Goal: Browse casually: Explore the website without a specific task or goal

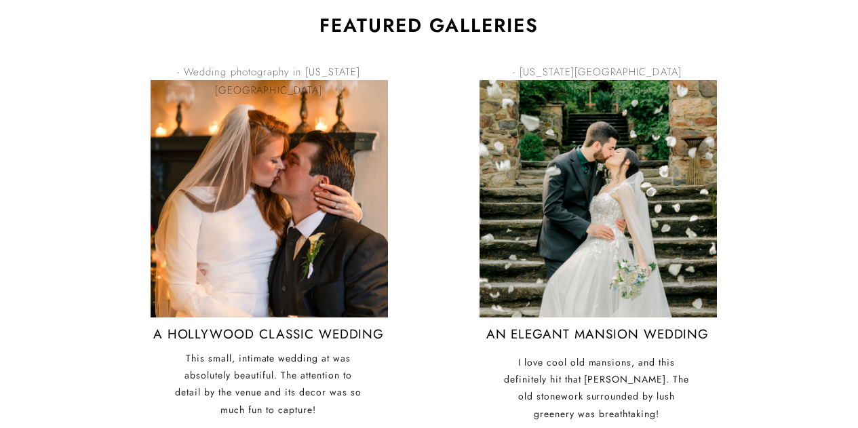
scroll to position [3287, 0]
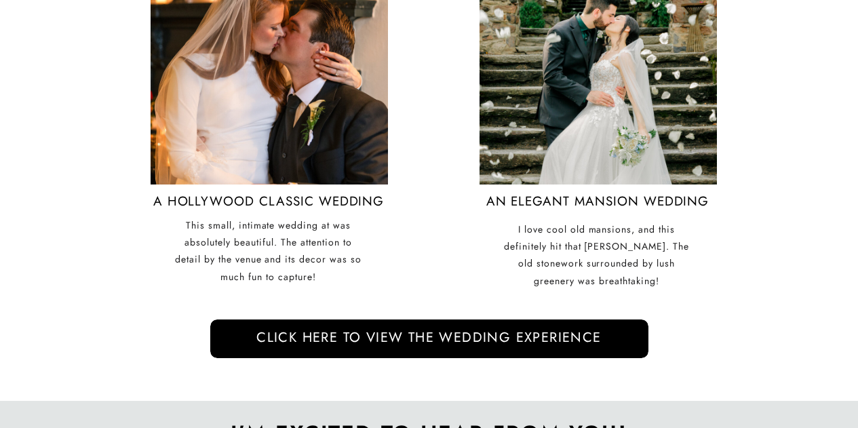
scroll to position [3405, 0]
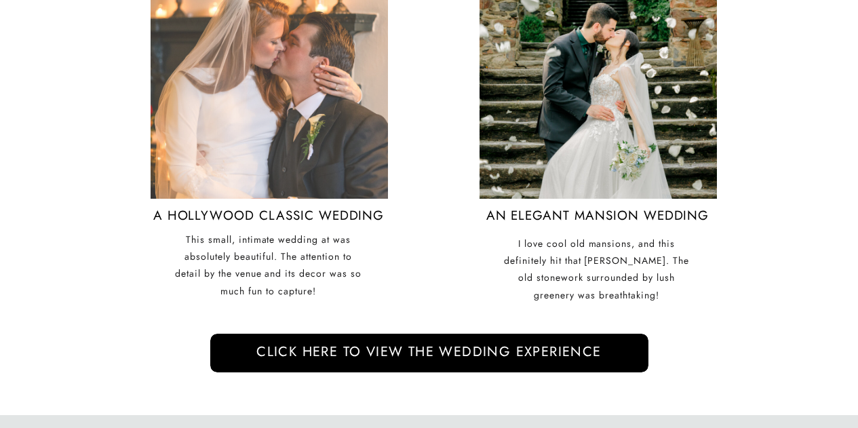
click at [292, 132] on div at bounding box center [269, 79] width 237 height 237
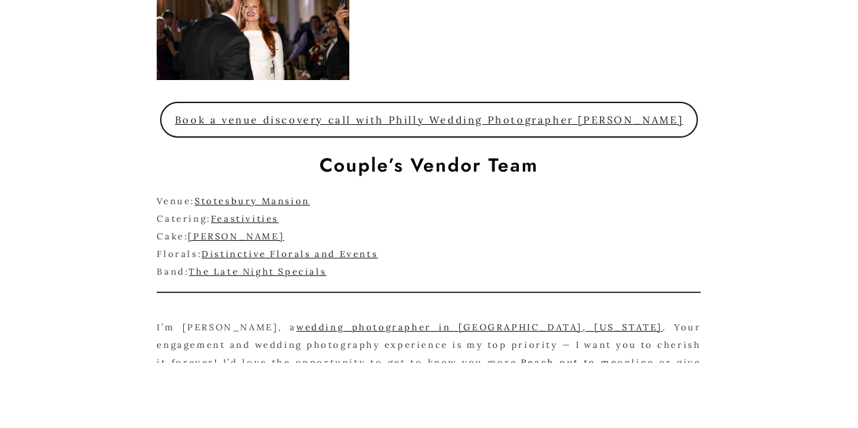
scroll to position [2478, 0]
drag, startPoint x: 122, startPoint y: 245, endPoint x: 103, endPoint y: 304, distance: 61.3
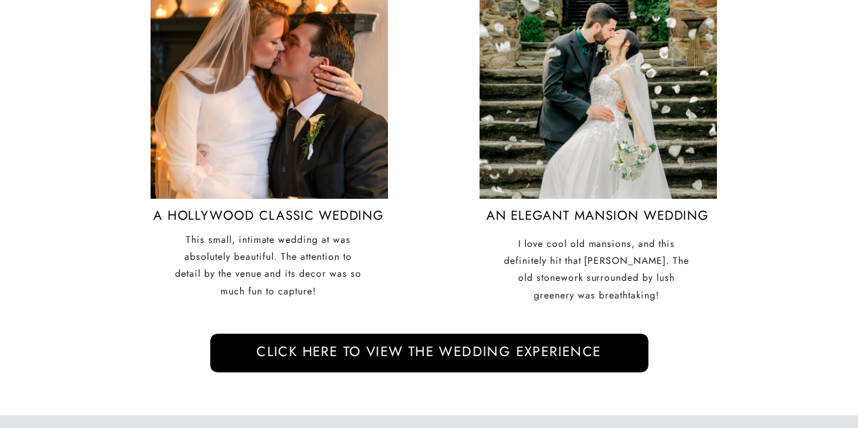
click at [553, 225] on nav "An elegant mansion wedding" at bounding box center [597, 221] width 287 height 26
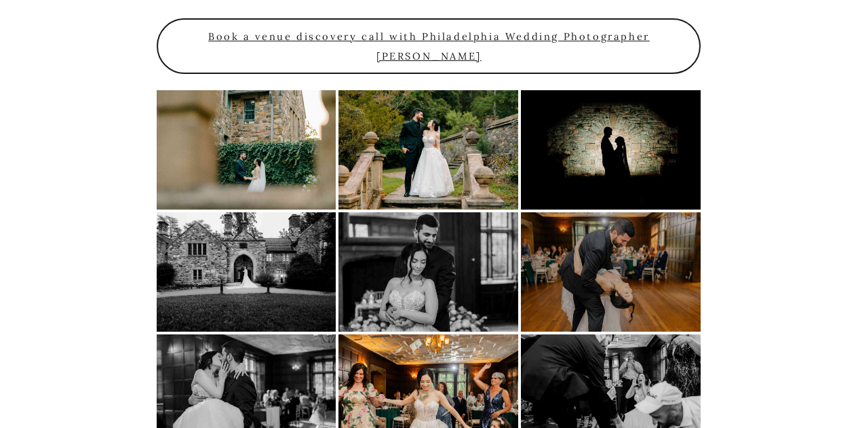
scroll to position [2182, 0]
